Goal: Check status: Check status

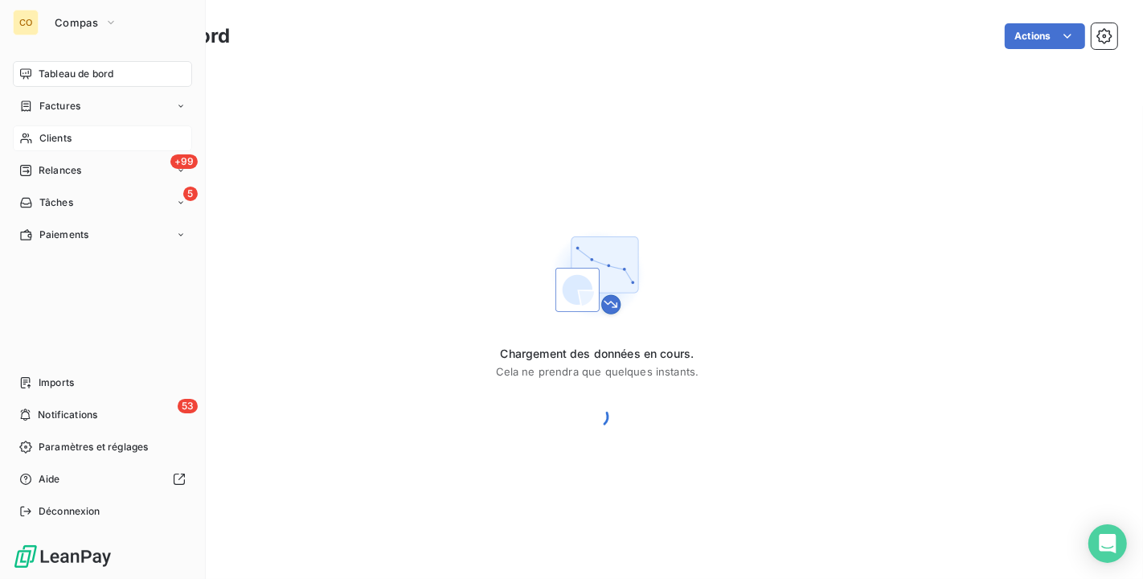
click at [43, 142] on span "Clients" at bounding box center [55, 138] width 32 height 14
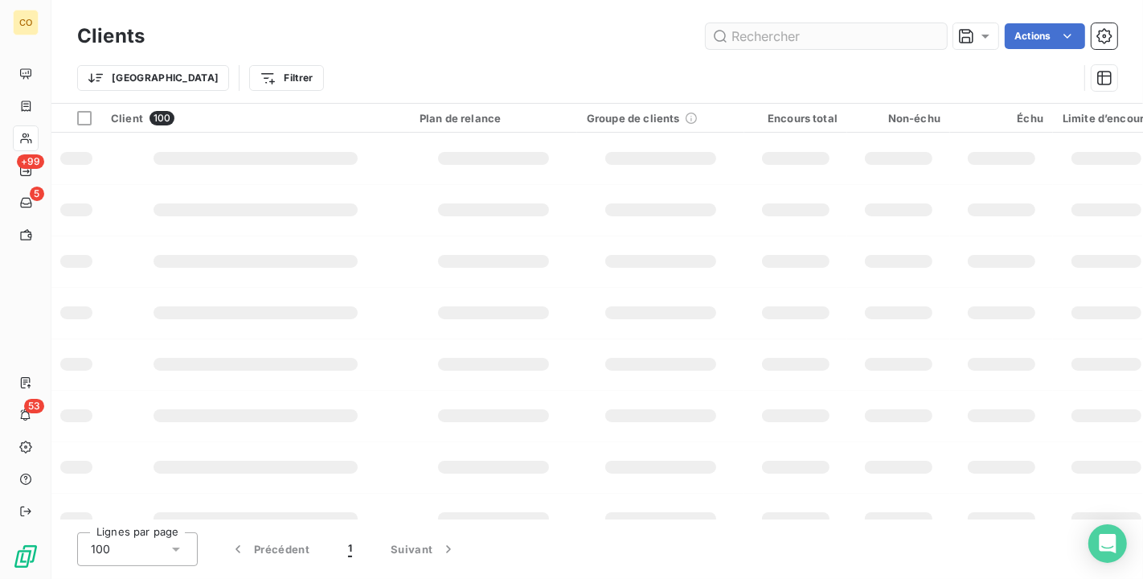
click at [813, 30] on input "text" at bounding box center [826, 36] width 241 height 26
type input "99090"
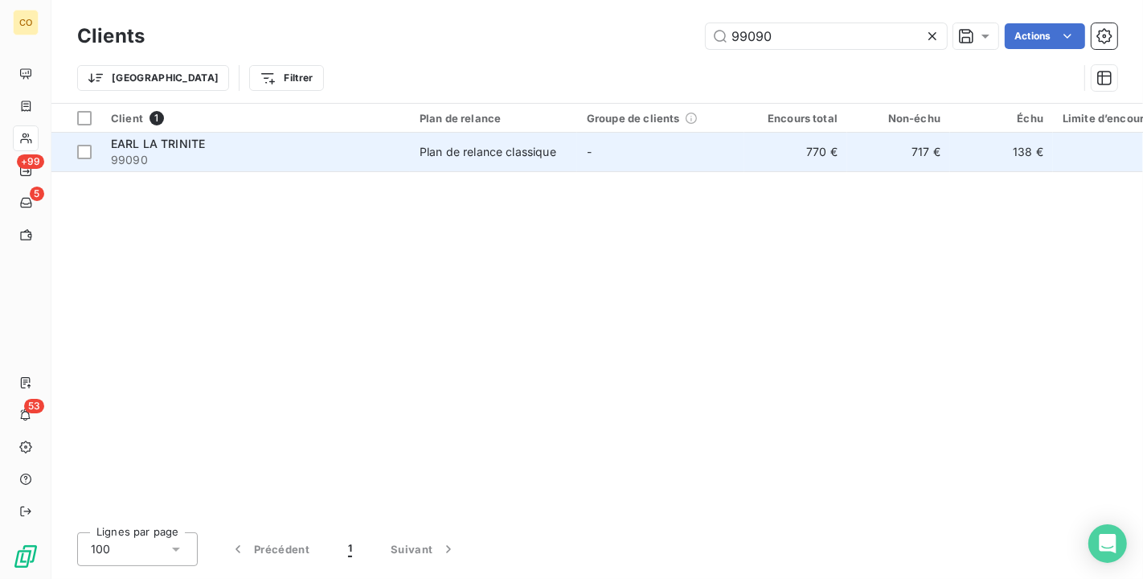
click at [566, 142] on td "Plan de relance classique" at bounding box center [493, 152] width 167 height 39
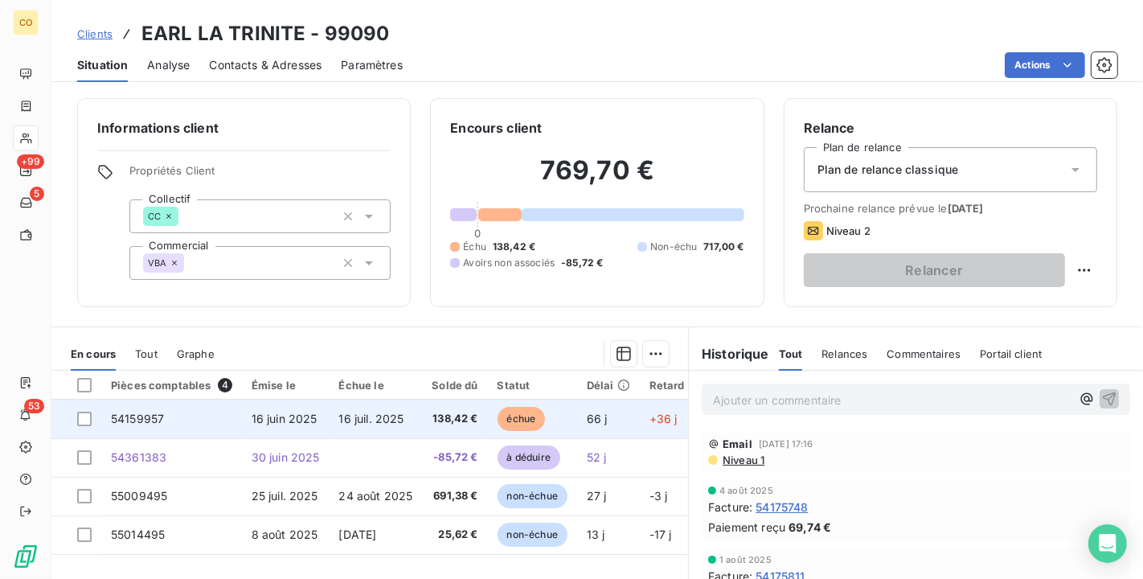
click at [452, 427] on td "138,42 €" at bounding box center [454, 419] width 65 height 39
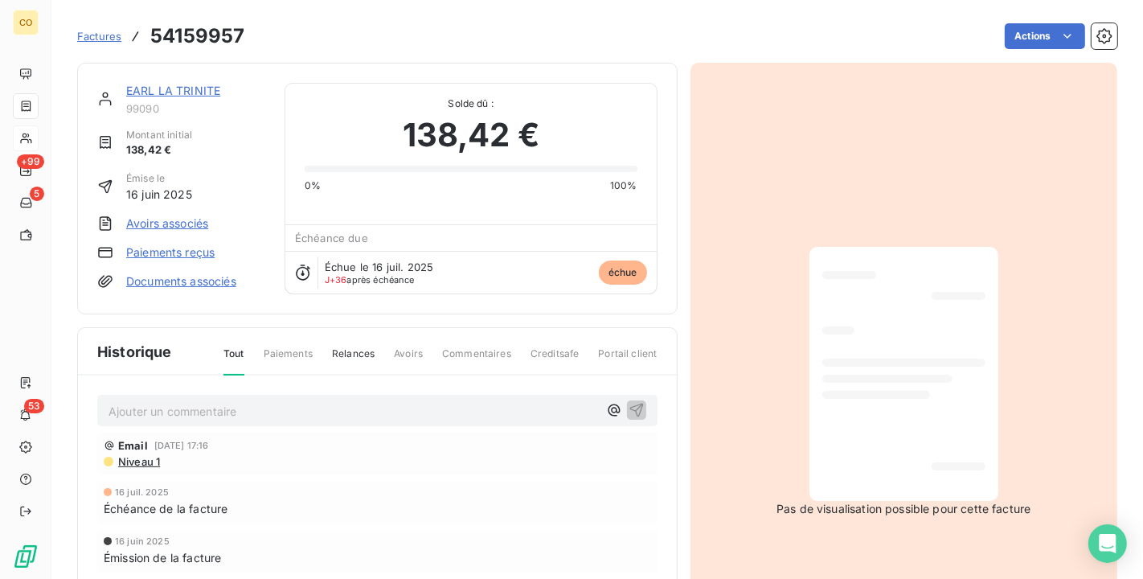
click at [965, 335] on div at bounding box center [904, 374] width 163 height 228
click at [183, 90] on link "EARL LA TRINITE" at bounding box center [173, 91] width 94 height 14
